Goal: Use online tool/utility: Utilize a website feature to perform a specific function

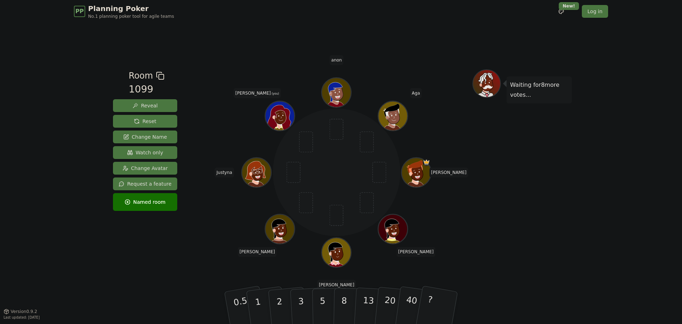
click at [280, 116] on icon at bounding box center [281, 115] width 29 height 3
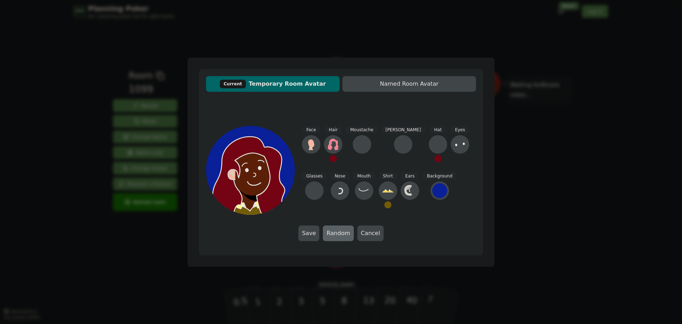
click at [339, 232] on button "Random" at bounding box center [338, 233] width 31 height 16
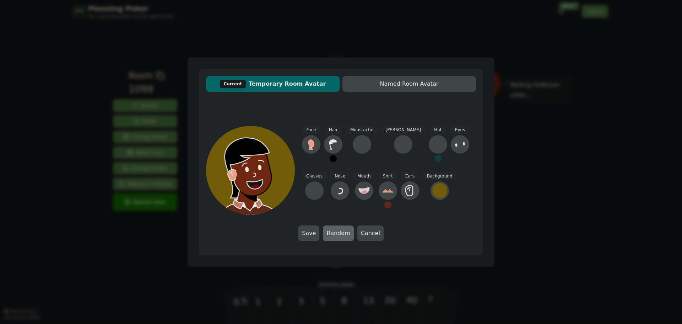
click at [340, 230] on button "Random" at bounding box center [338, 233] width 31 height 16
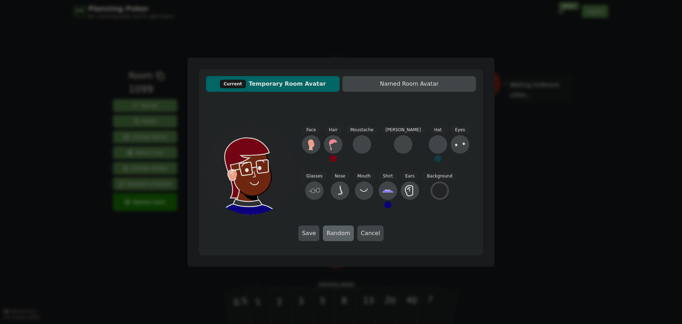
click at [340, 230] on button "Random" at bounding box center [338, 233] width 31 height 16
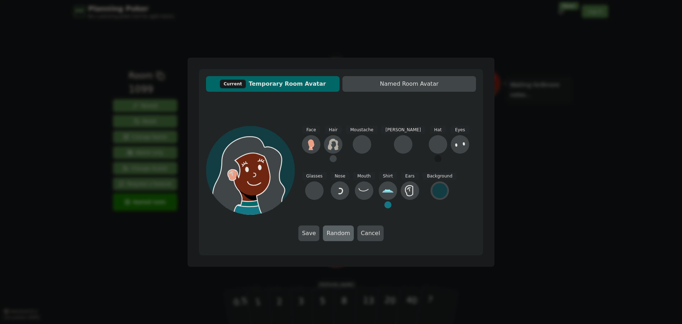
click at [340, 230] on button "Random" at bounding box center [338, 233] width 31 height 16
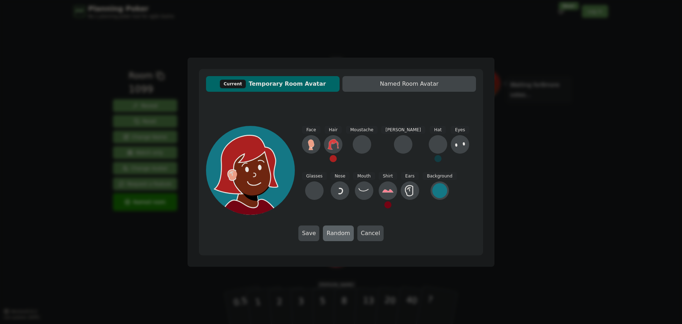
click at [340, 230] on button "Random" at bounding box center [338, 233] width 31 height 16
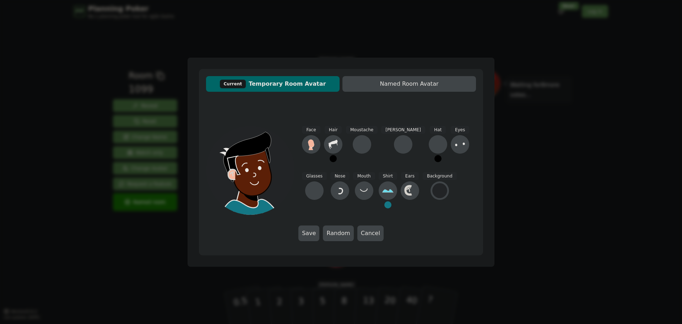
drag, startPoint x: 311, startPoint y: 232, endPoint x: 331, endPoint y: 230, distance: 19.2
click at [311, 231] on button "Save" at bounding box center [309, 233] width 21 height 16
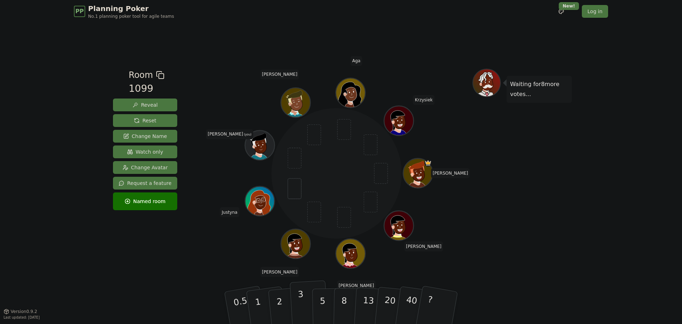
click at [299, 305] on p "3" at bounding box center [302, 308] width 8 height 39
click at [304, 296] on button "3" at bounding box center [309, 307] width 39 height 55
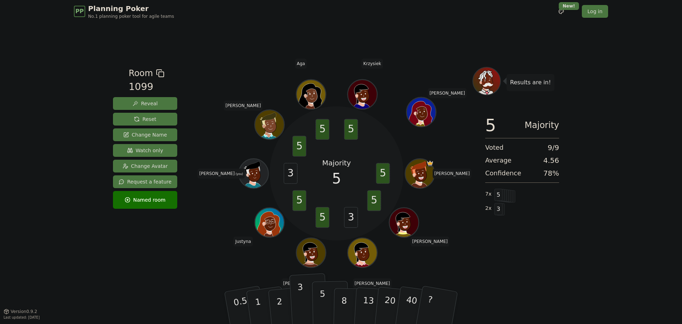
click at [326, 301] on button "5" at bounding box center [330, 308] width 37 height 54
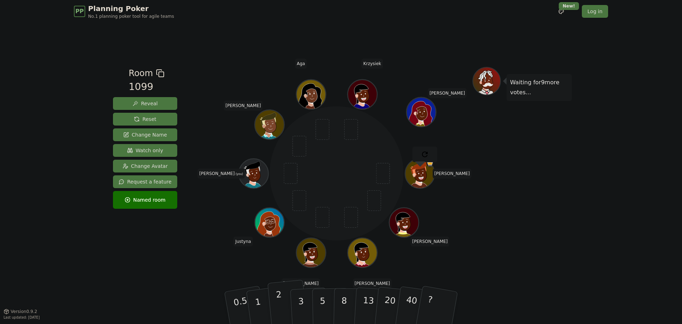
click at [276, 304] on button "2" at bounding box center [288, 308] width 41 height 57
click at [306, 301] on button "3" at bounding box center [309, 307] width 39 height 55
